Goal: Task Accomplishment & Management: Complete application form

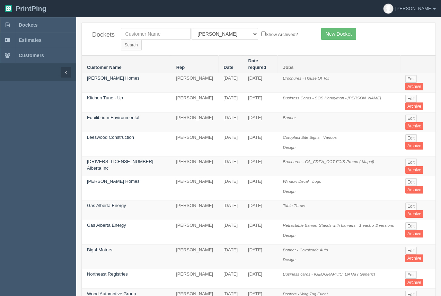
scroll to position [201, 0]
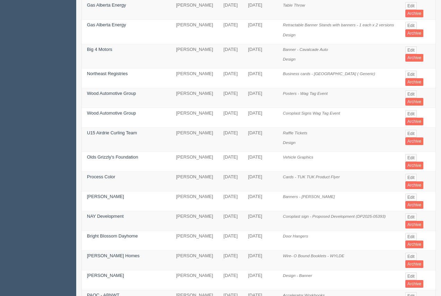
click at [441, 25] on div "Dockets All Users [PERSON_NAME] Test 1 [PERSON_NAME] [PERSON_NAME] [PERSON_NAME…" at bounding box center [258, 130] width 365 height 616
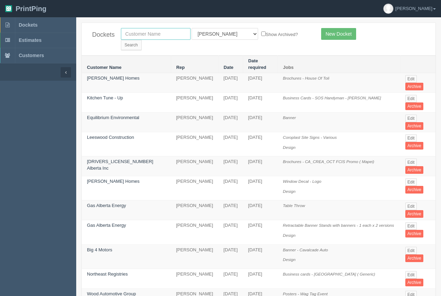
click at [165, 35] on input "text" at bounding box center [156, 34] width 70 height 12
type input "s"
type input "[GEOGRAPHIC_DATA]"
click at [142, 40] on input "Search" at bounding box center [131, 45] width 21 height 10
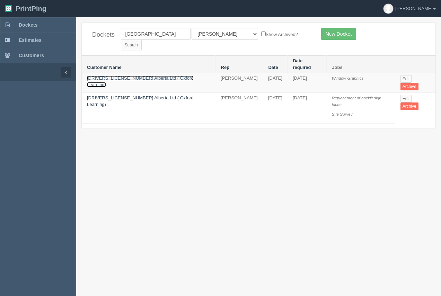
click at [149, 76] on link "[DRIVERS_LICENSE_NUMBER] Alberta Ltd ( Oxford Learning)" at bounding box center [140, 82] width 107 height 12
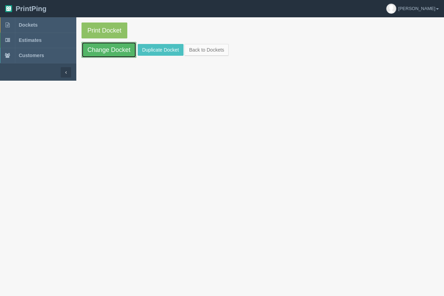
click at [106, 51] on link "Change Docket" at bounding box center [108, 50] width 55 height 16
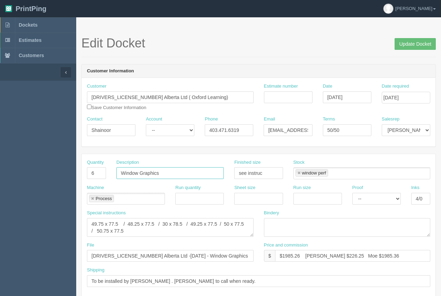
click at [176, 172] on input "Window Graphics" at bounding box center [169, 173] width 107 height 12
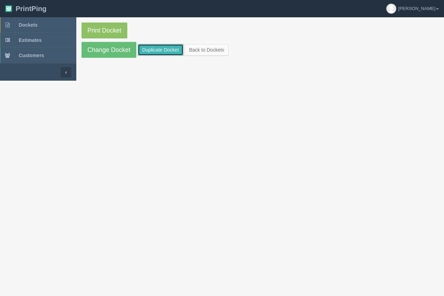
click at [153, 52] on link "Duplicate Docket" at bounding box center [161, 50] width 46 height 12
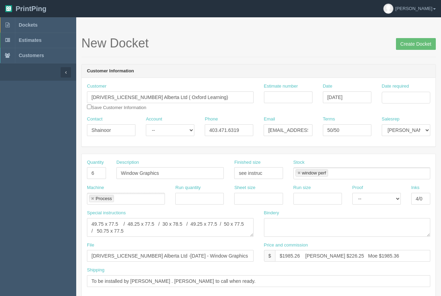
drag, startPoint x: 396, startPoint y: 105, endPoint x: 396, endPoint y: 98, distance: 6.6
click at [396, 103] on div "Date required" at bounding box center [406, 96] width 59 height 26
click at [396, 97] on input "Date required" at bounding box center [406, 98] width 49 height 12
click at [379, 140] on td "6" at bounding box center [378, 144] width 10 height 10
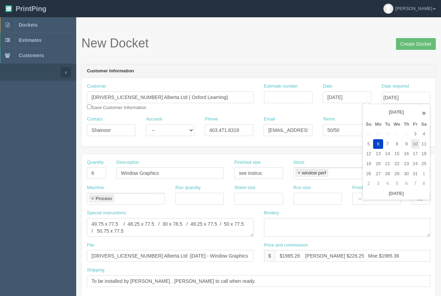
click at [419, 143] on tr "5 6 7 8 9 10 11" at bounding box center [396, 144] width 64 height 10
click at [417, 143] on td "10" at bounding box center [415, 144] width 8 height 10
type input "[DATE]"
drag, startPoint x: 100, startPoint y: 175, endPoint x: 74, endPoint y: 172, distance: 26.2
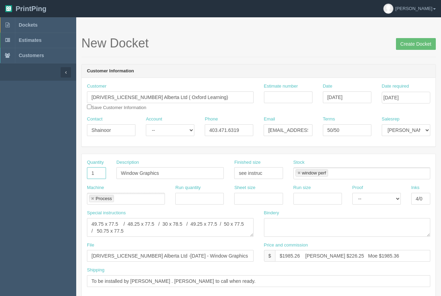
type input "1"
drag, startPoint x: 139, startPoint y: 173, endPoint x: 113, endPoint y: 170, distance: 26.5
click at [113, 170] on div "Description Window Graphics" at bounding box center [170, 171] width 118 height 25
click at [133, 173] on input "Vehcile Graphics" at bounding box center [169, 173] width 107 height 12
click at [133, 175] on input "Vehcile Graphics" at bounding box center [169, 173] width 107 height 12
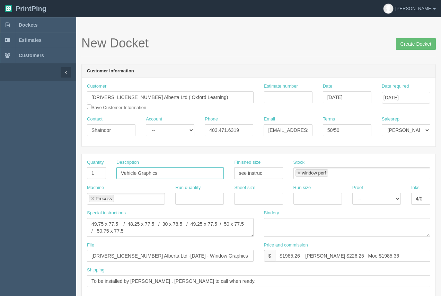
click at [169, 176] on input "Vehicle Graphics" at bounding box center [169, 173] width 107 height 12
click at [168, 172] on input "Vehicle Graphics - SAubaru Ascent" at bounding box center [169, 173] width 107 height 12
type input "Vehicle Graphics - Subaru Ascent"
drag, startPoint x: 266, startPoint y: 173, endPoint x: 222, endPoint y: 170, distance: 43.8
click at [222, 170] on div "Quantity 1 Description Vehicle Graphics - Subaru Ascent Finished size see instr…" at bounding box center [259, 171] width 354 height 25
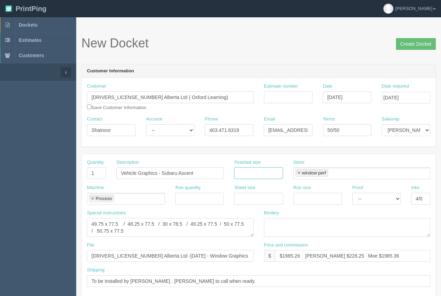
click at [300, 175] on link at bounding box center [299, 173] width 4 height 5
drag, startPoint x: 129, startPoint y: 232, endPoint x: 78, endPoint y: 223, distance: 52.5
drag, startPoint x: 391, startPoint y: 198, endPoint x: 392, endPoint y: 202, distance: 4.2
click at [392, 201] on select "-- Email Hard Copy" at bounding box center [377, 199] width 49 height 12
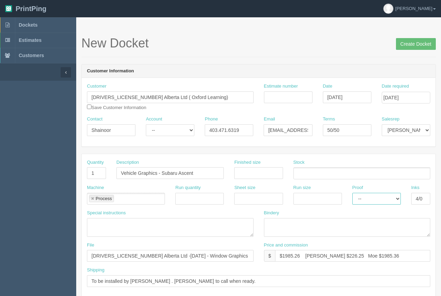
select select "Email"
click at [353, 193] on select "-- Email Hard Copy" at bounding box center [377, 199] width 49 height 12
drag, startPoint x: 424, startPoint y: 200, endPoint x: 307, endPoint y: 208, distance: 117.1
click at [381, 200] on div "Machine Process Process Run quantity Sheet size Run size Proof -- Email Hard Co…" at bounding box center [259, 197] width 354 height 25
click at [92, 199] on link at bounding box center [92, 199] width 4 height 5
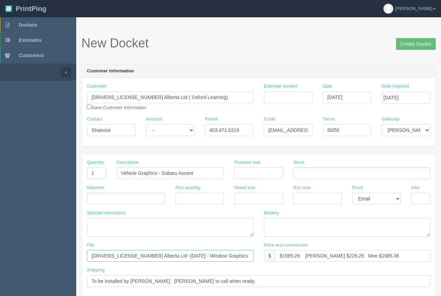
drag, startPoint x: 212, startPoint y: 258, endPoint x: 67, endPoint y: 254, distance: 144.9
click at [142, 255] on input "Oxford Learning - Ocotber 2025" at bounding box center [170, 256] width 167 height 12
click at [183, 257] on input "Oxford Learning - [DATE]" at bounding box center [170, 256] width 167 height 12
click at [179, 256] on input "Oxford Learning - [DATE] - Vehcie Graphics. See [PERSON_NAME]" at bounding box center [170, 256] width 167 height 12
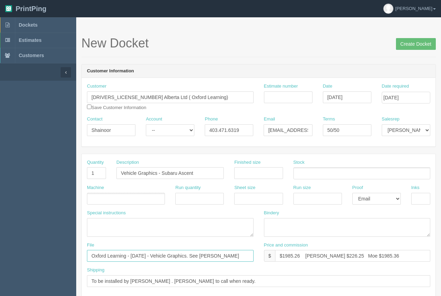
type input "Oxford Learning - [DATE] - Vehicle Graphics. See [PERSON_NAME]"
drag, startPoint x: 375, startPoint y: 257, endPoint x: 278, endPoint y: 259, distance: 97.1
click at [278, 259] on input "$1985.26 [PERSON_NAME] $226.25 Moe $1985.36" at bounding box center [352, 256] width 155 height 12
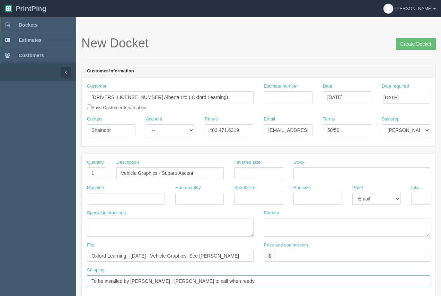
drag, startPoint x: 218, startPoint y: 282, endPoint x: 73, endPoint y: 281, distance: 144.9
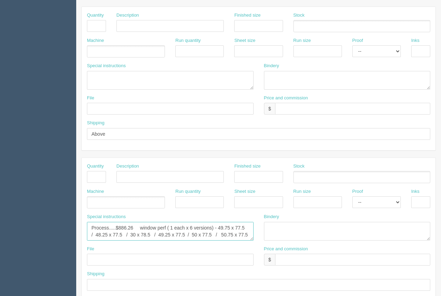
scroll to position [21, 0]
drag, startPoint x: 88, startPoint y: 228, endPoint x: 271, endPoint y: 255, distance: 185.0
click at [272, 255] on div "Quantity Description Finished size Stock Machine Run quantity Sheet size Run si…" at bounding box center [259, 230] width 354 height 144
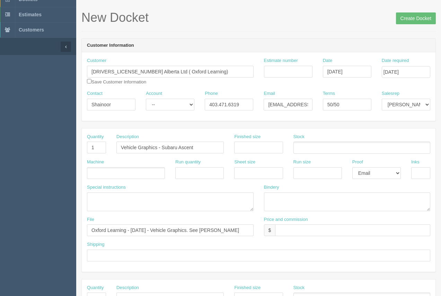
scroll to position [32, 0]
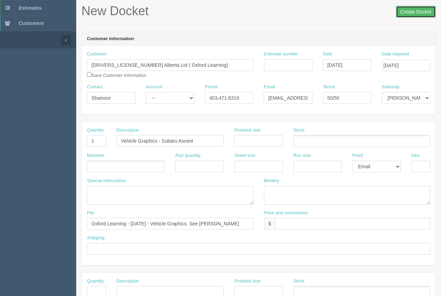
click at [407, 10] on input "Create Docket" at bounding box center [416, 12] width 40 height 12
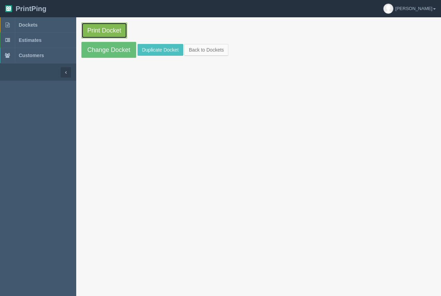
click at [120, 34] on link "Print Docket" at bounding box center [104, 31] width 46 height 16
